Goal: Transaction & Acquisition: Purchase product/service

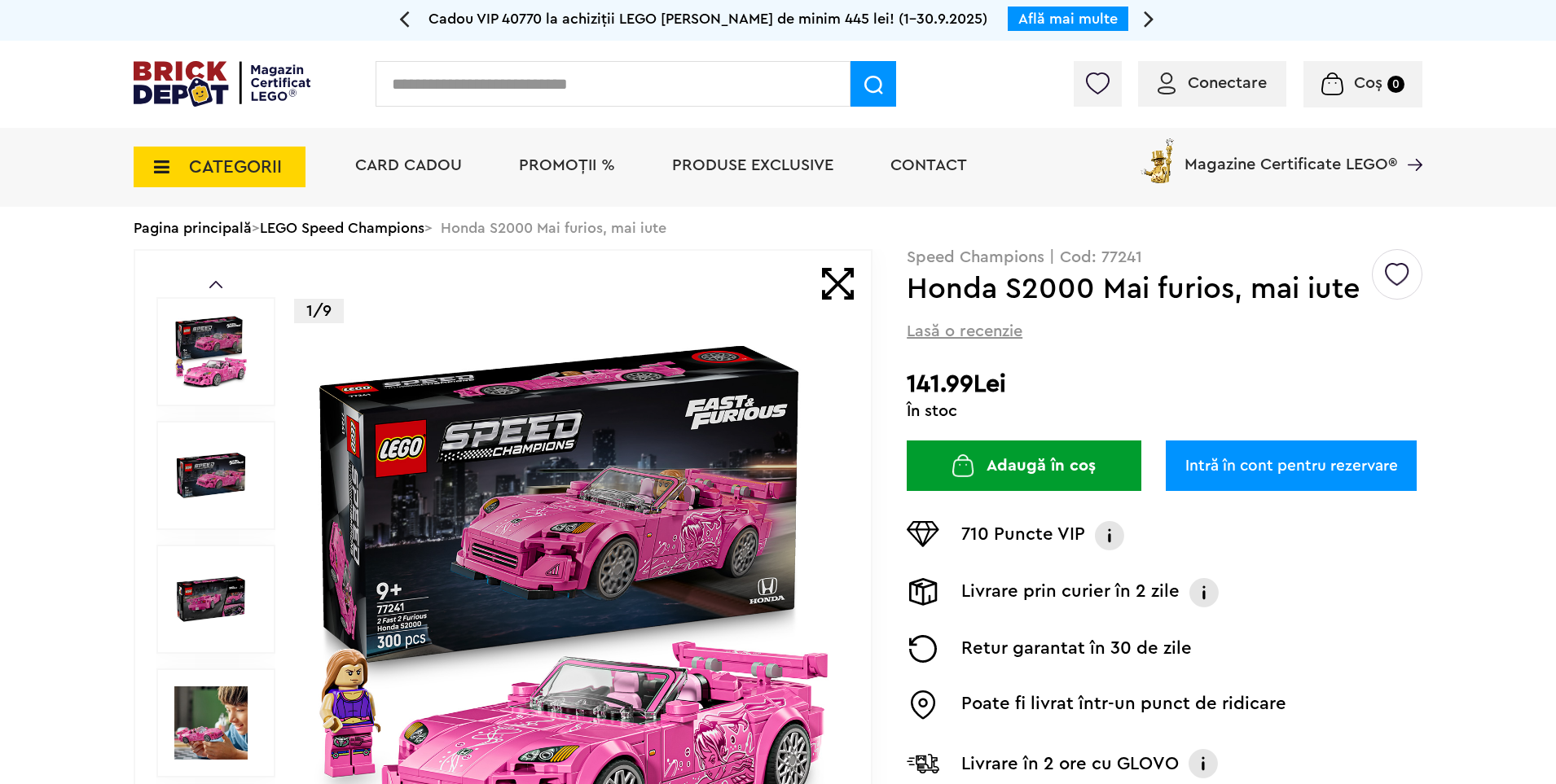
click at [1013, 464] on button "Adaugă în coș" at bounding box center [1024, 465] width 235 height 51
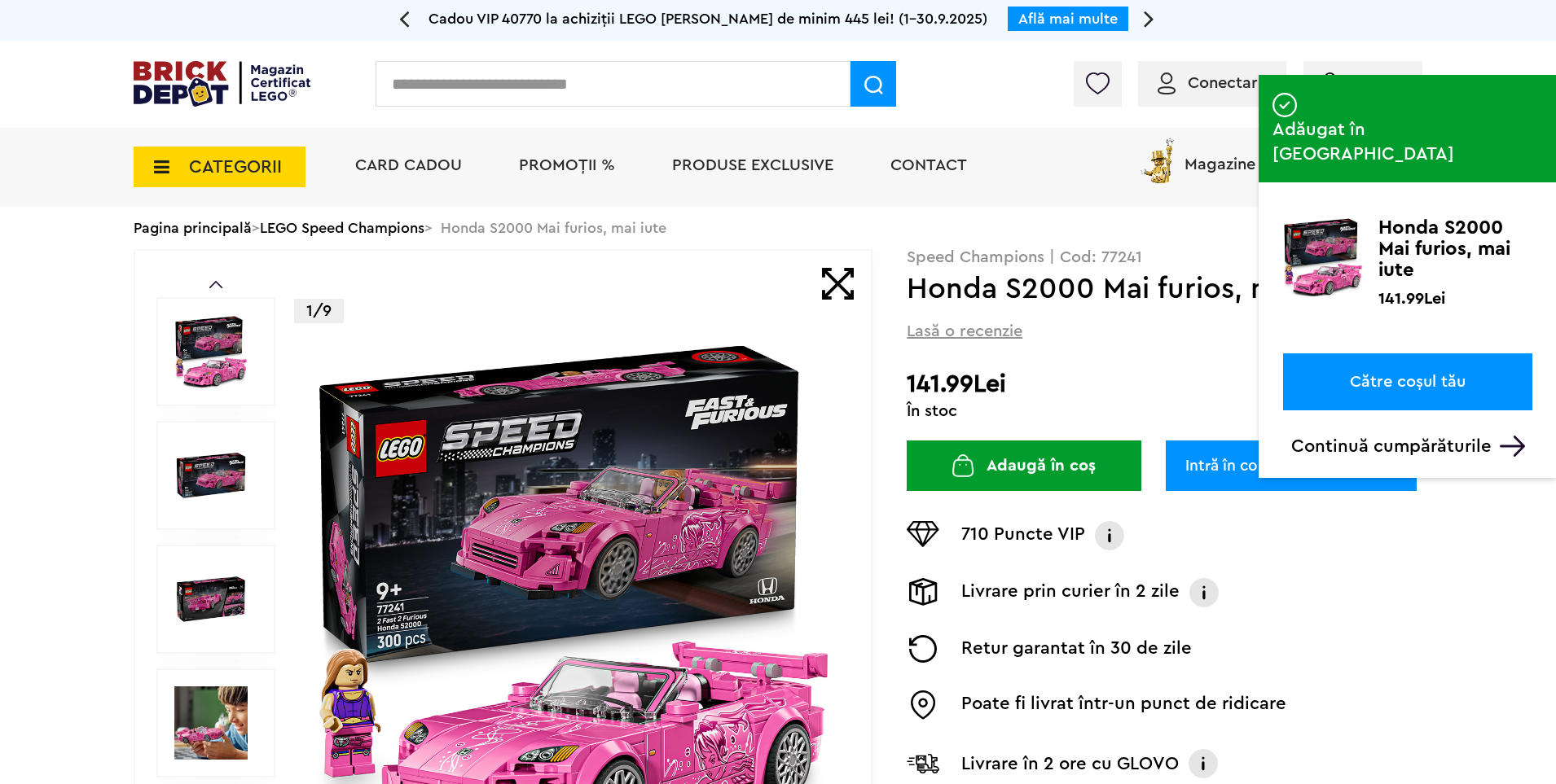
click at [1448, 436] on p "Continuă cumpărăturile" at bounding box center [1411, 446] width 241 height 21
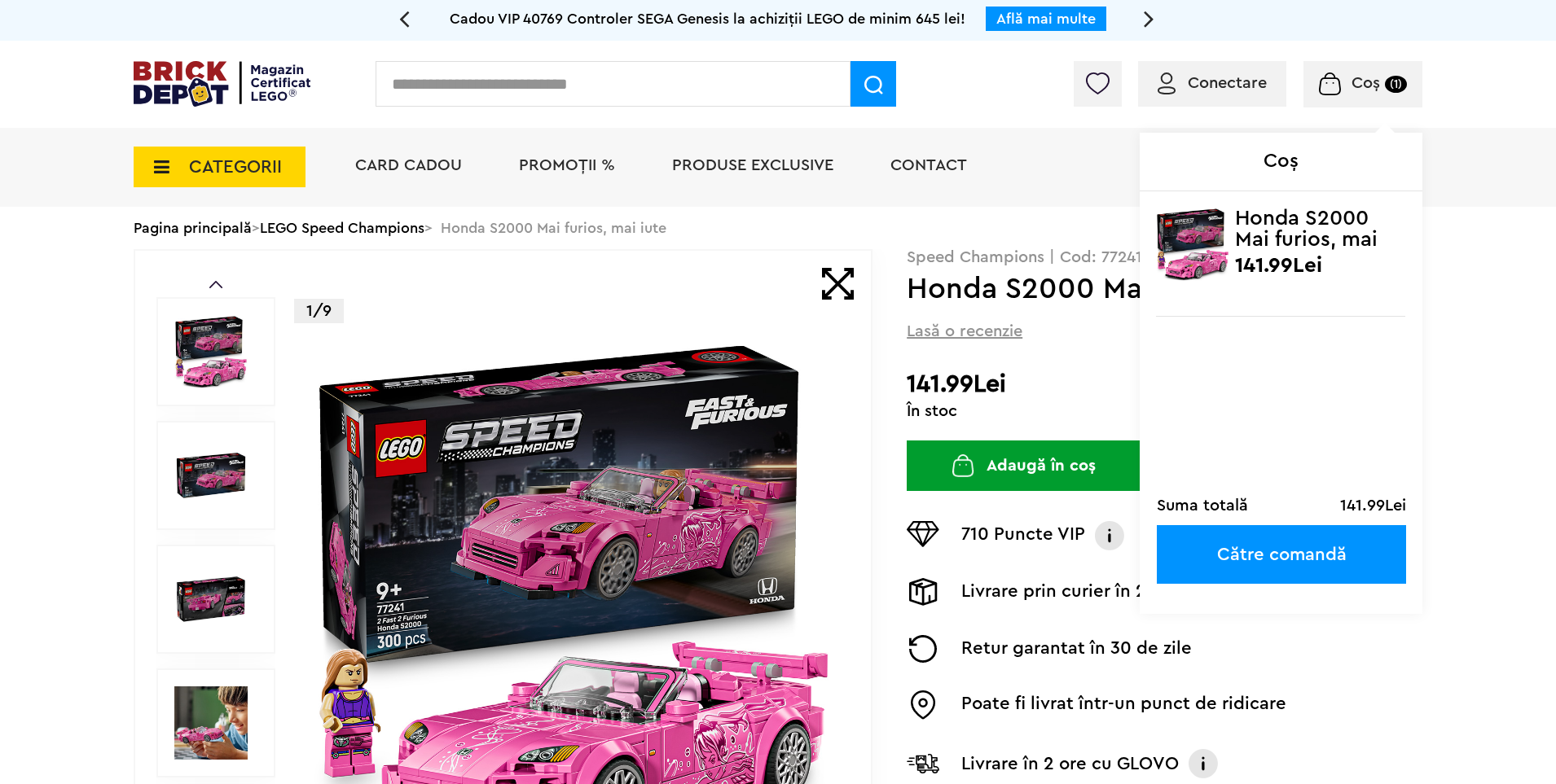
click at [1392, 84] on small "(1)" at bounding box center [1396, 84] width 22 height 18
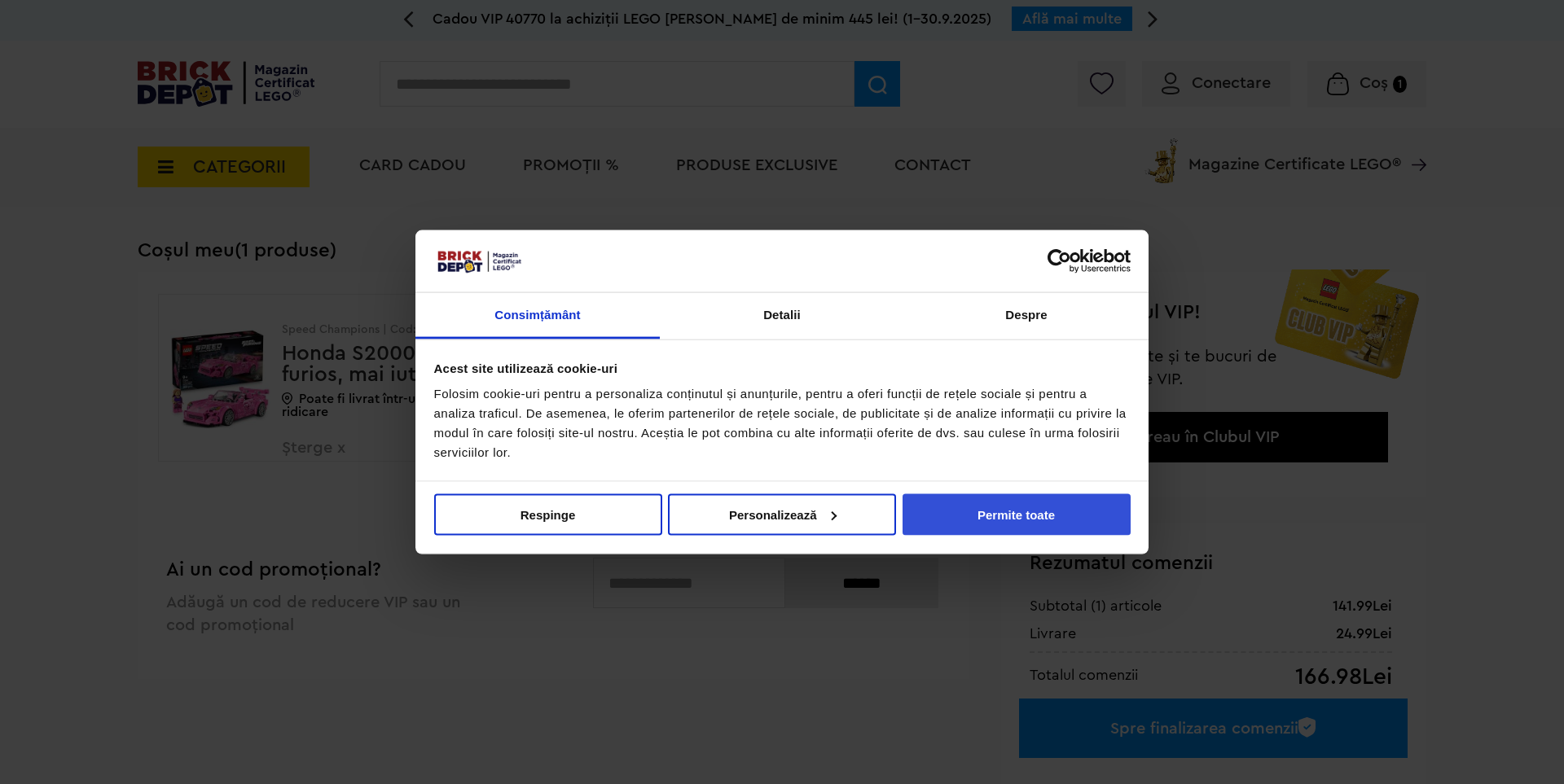
click at [980, 509] on button "Permite toate" at bounding box center [1016, 513] width 228 height 42
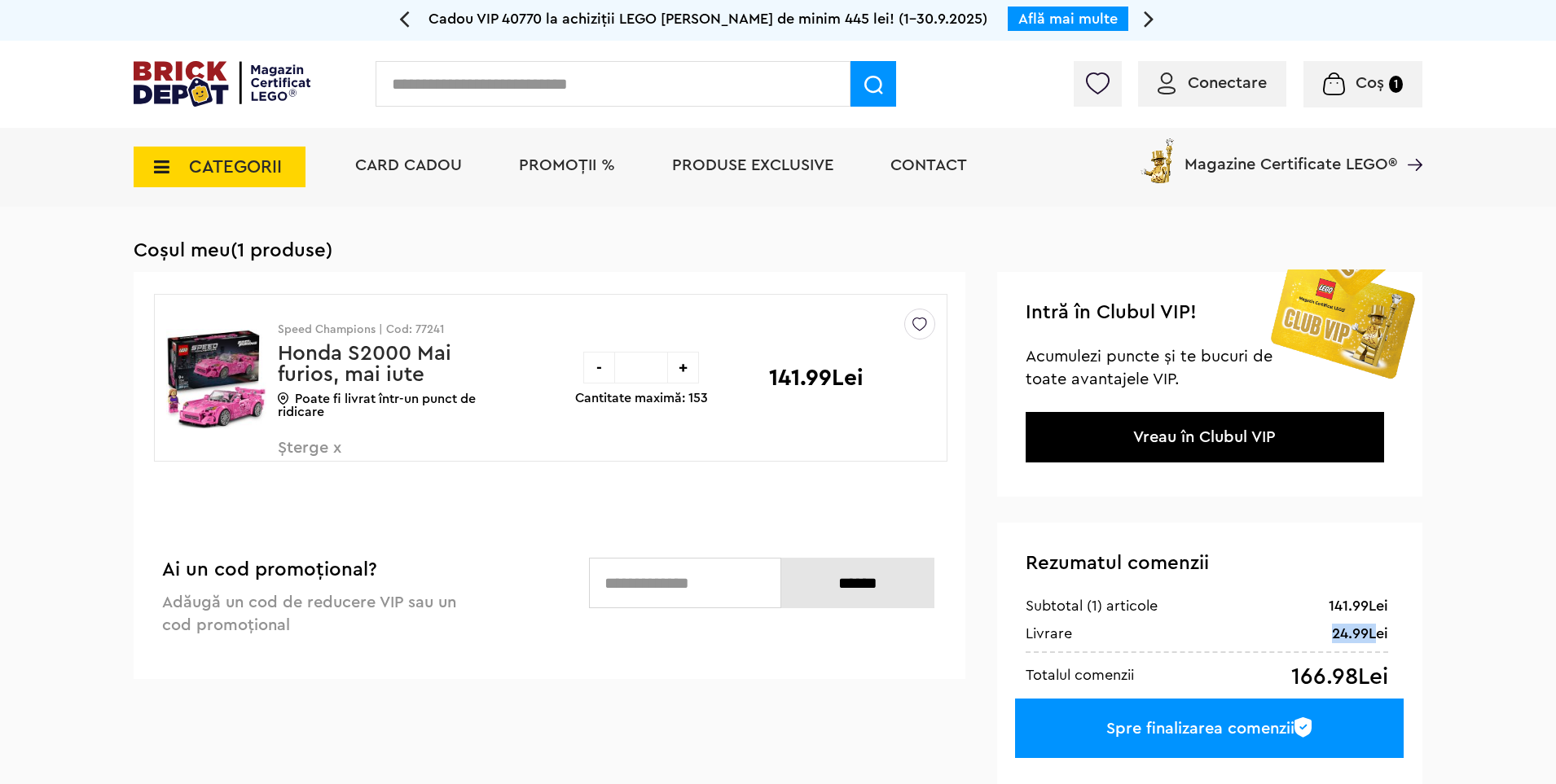
drag, startPoint x: 1330, startPoint y: 637, endPoint x: 1403, endPoint y: 638, distance: 73.0
click at [1384, 640] on div "24.99Lei Livrare" at bounding box center [1207, 633] width 362 height 19
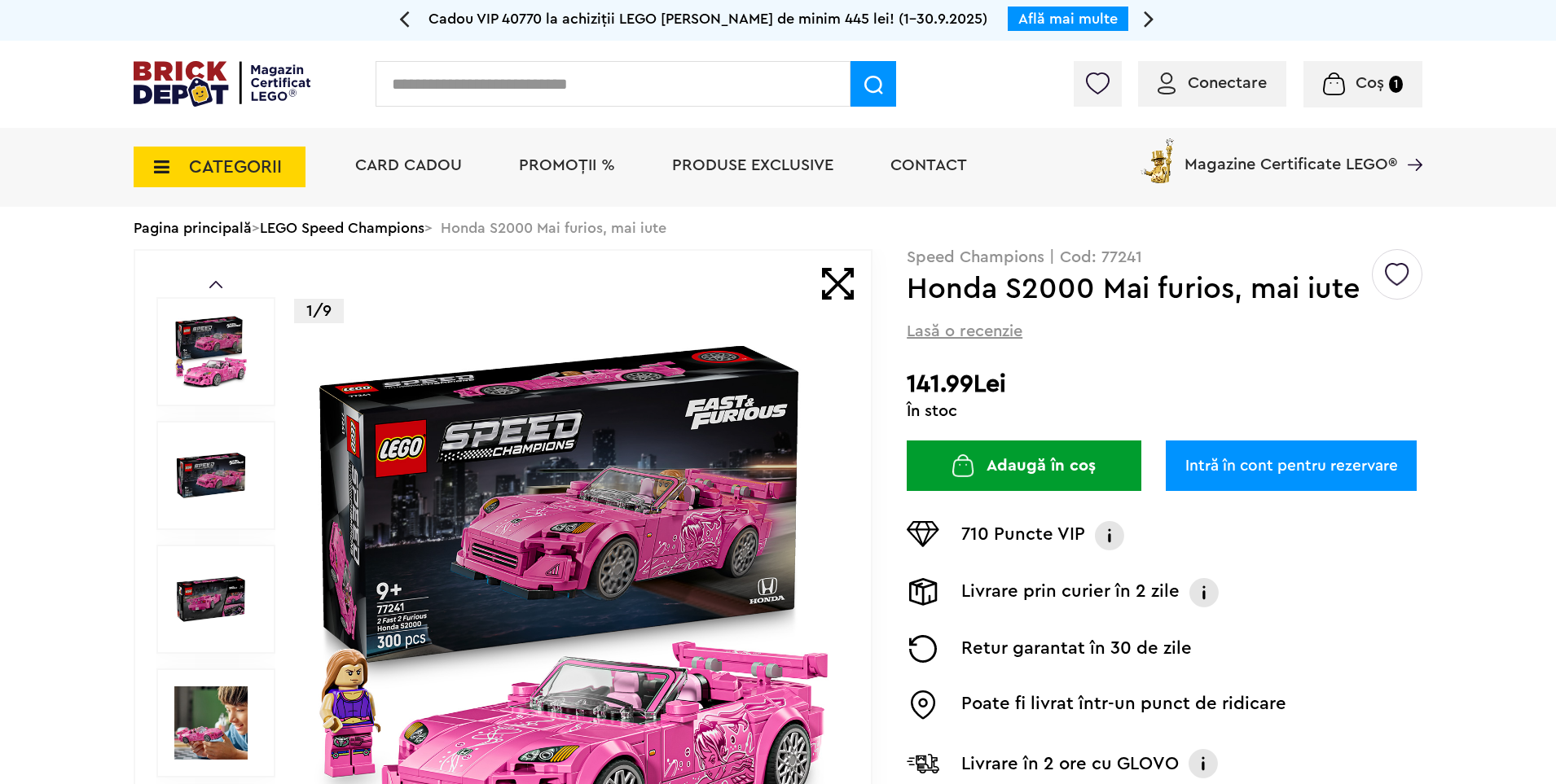
drag, startPoint x: 420, startPoint y: 287, endPoint x: 399, endPoint y: 278, distance: 22.8
